Goal: Check status

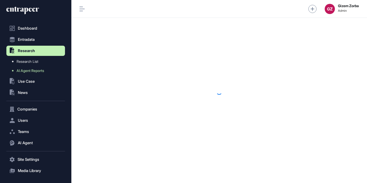
scroll to position [0, 0]
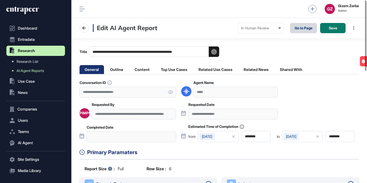
click at [299, 29] on link "Go to Page" at bounding box center [303, 28] width 27 height 10
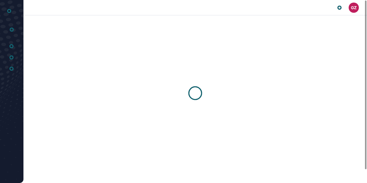
scroll to position [0, 0]
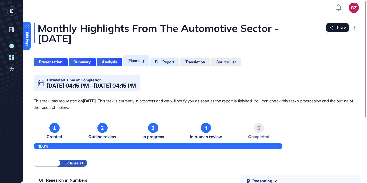
click at [173, 64] on div "Full Report" at bounding box center [164, 62] width 19 height 5
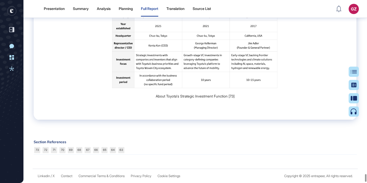
scroll to position [6188, 0]
